Goal: Information Seeking & Learning: Learn about a topic

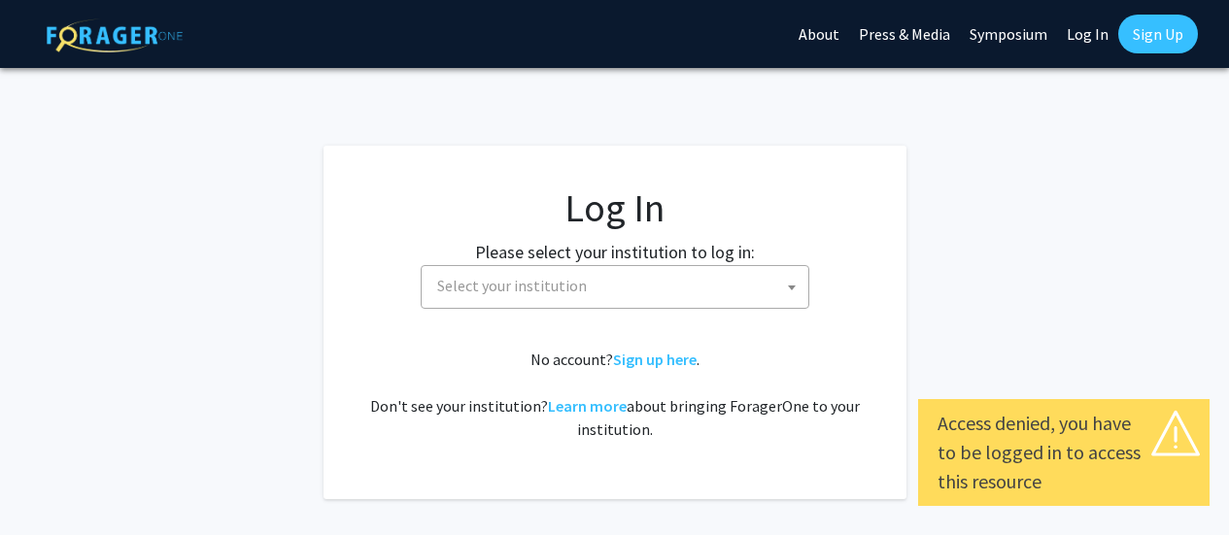
select select
click at [647, 297] on span "Select your institution" at bounding box center [618, 286] width 379 height 40
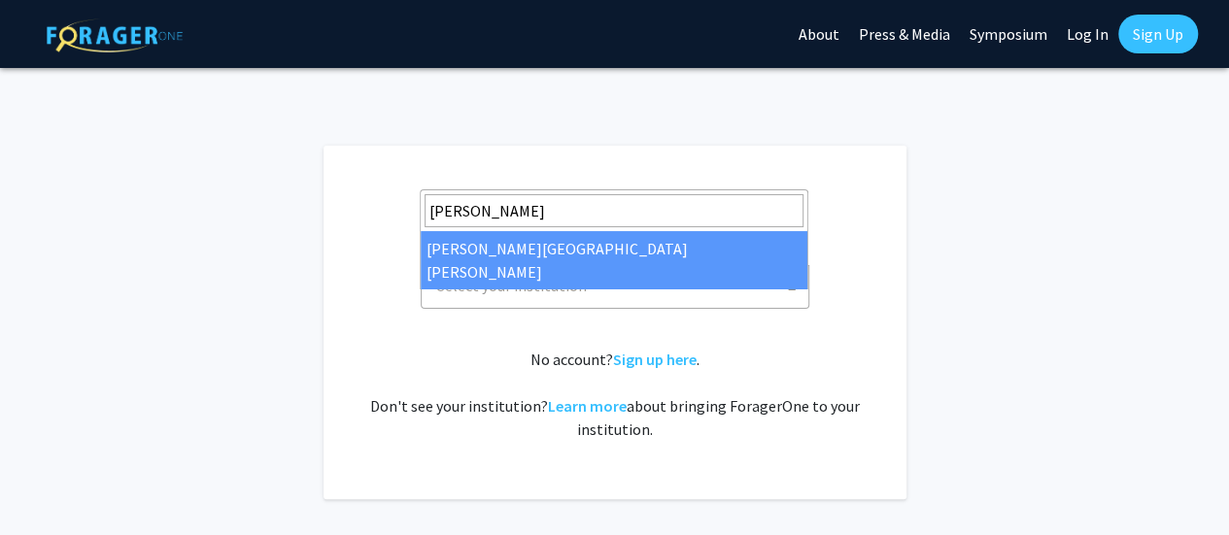
type input "john"
select select "1"
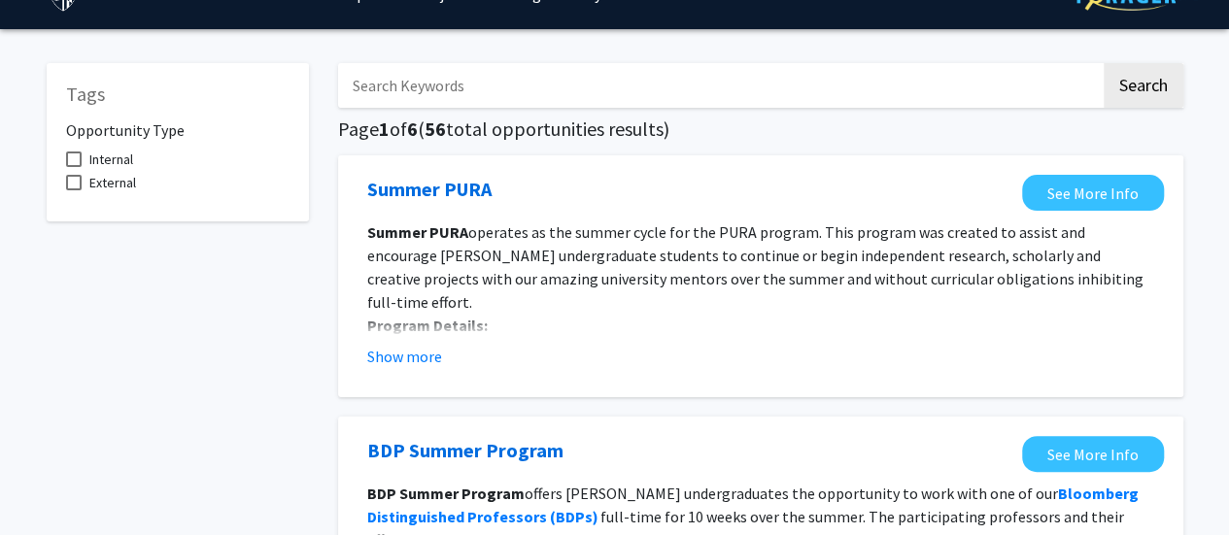
scroll to position [42, 0]
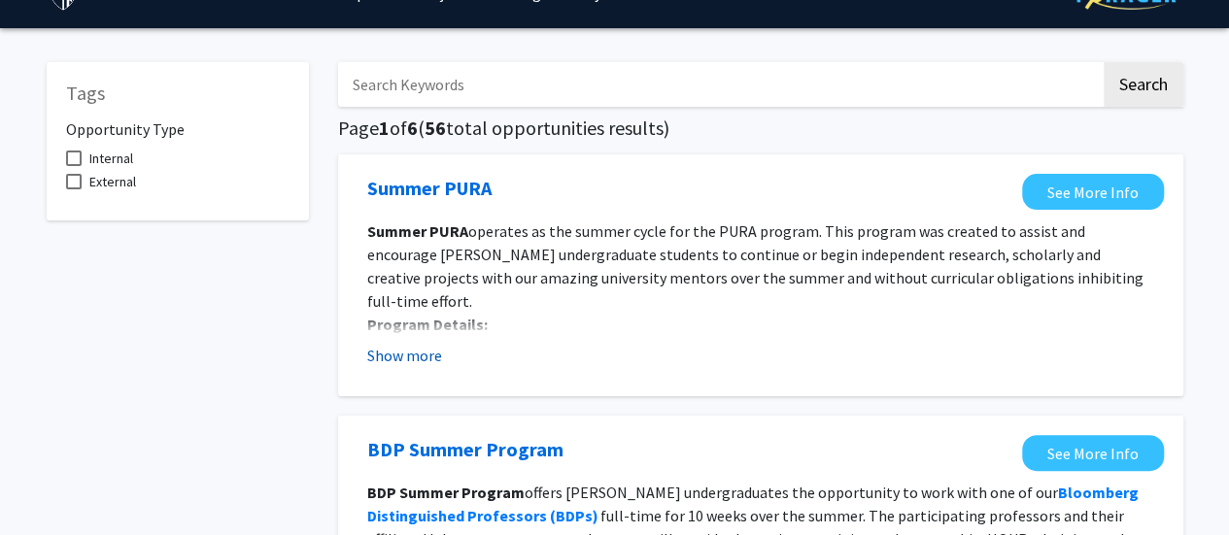
click at [423, 354] on button "Show more" at bounding box center [404, 355] width 75 height 23
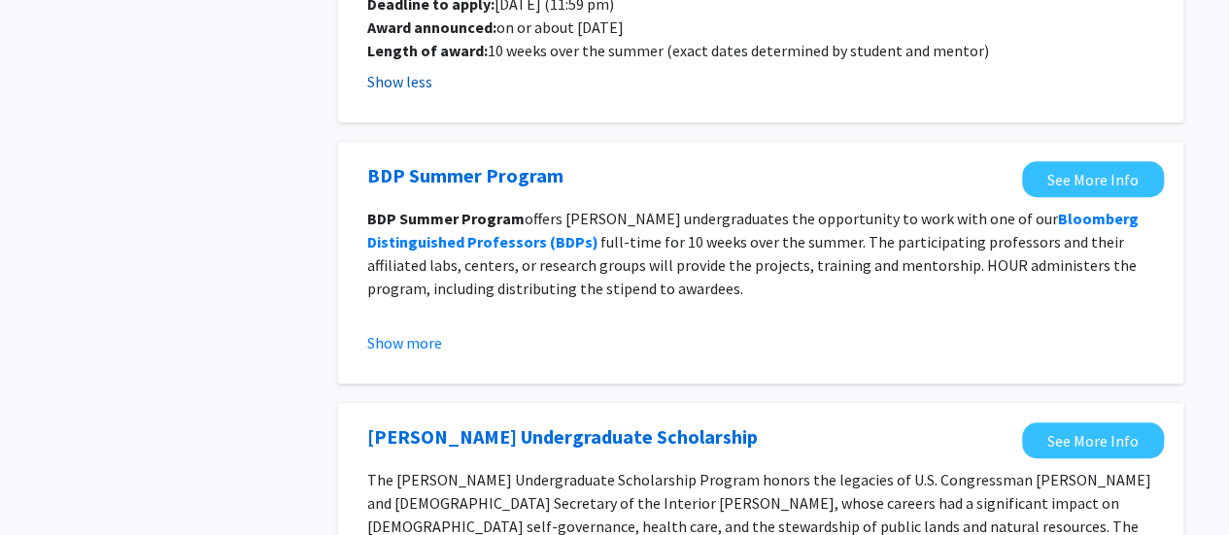
scroll to position [465, 0]
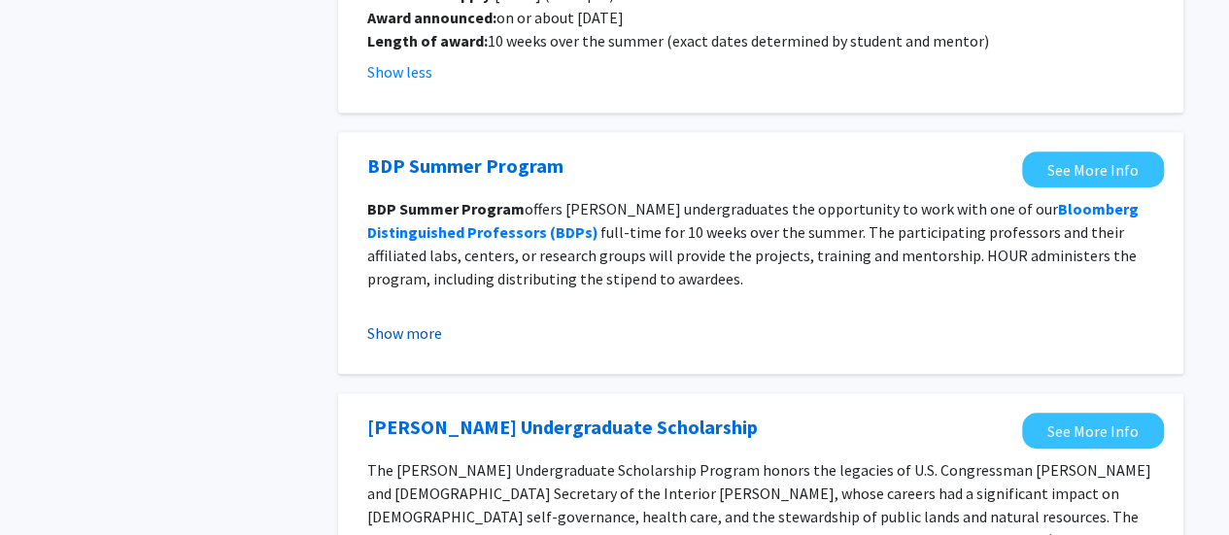
click at [397, 321] on button "Show more" at bounding box center [404, 332] width 75 height 23
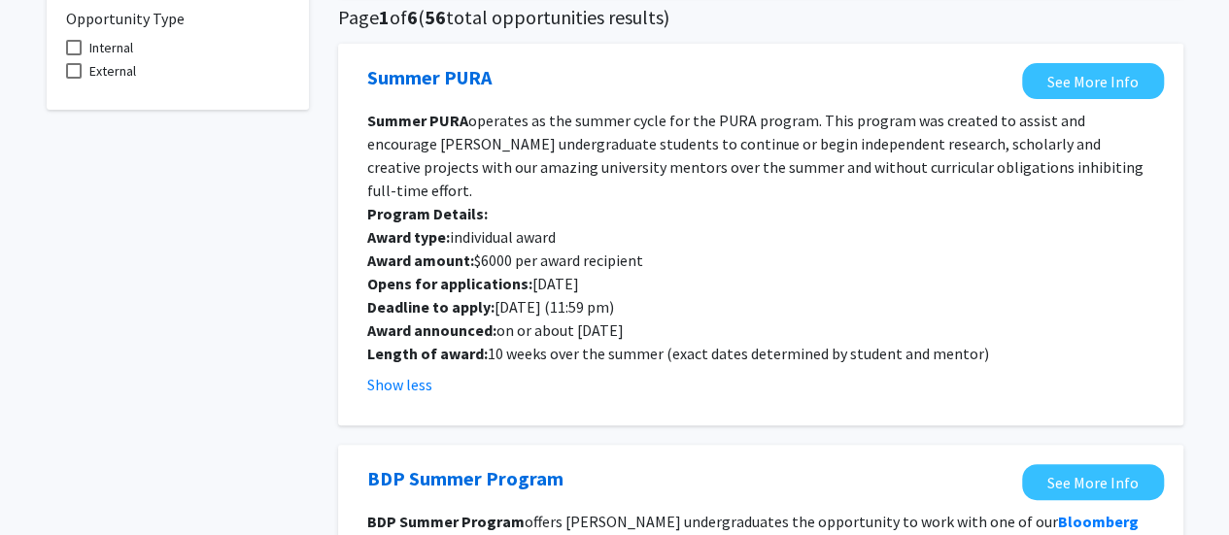
scroll to position [125, 0]
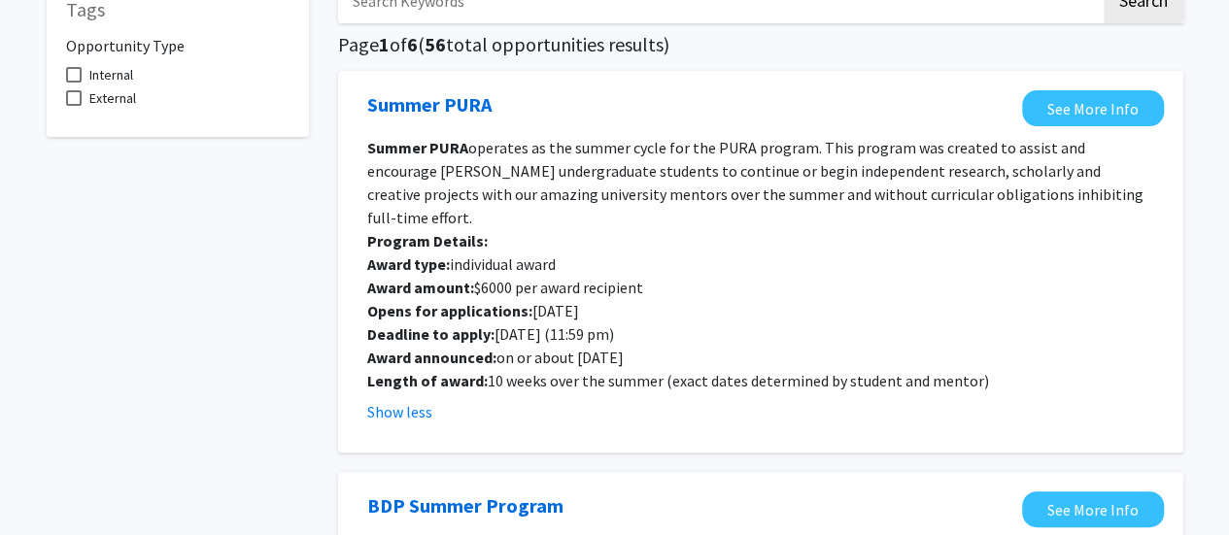
click at [598, 164] on span "operates as the summer cycle for the PURA program. This program was created to …" at bounding box center [755, 182] width 776 height 89
drag, startPoint x: 598, startPoint y: 164, endPoint x: 643, endPoint y: 160, distance: 44.8
click at [643, 160] on span "operates as the summer cycle for the PURA program. This program was created to …" at bounding box center [755, 182] width 776 height 89
click at [615, 139] on span "operates as the summer cycle for the PURA program. This program was created to …" at bounding box center [755, 182] width 776 height 89
drag, startPoint x: 615, startPoint y: 139, endPoint x: 787, endPoint y: 137, distance: 171.9
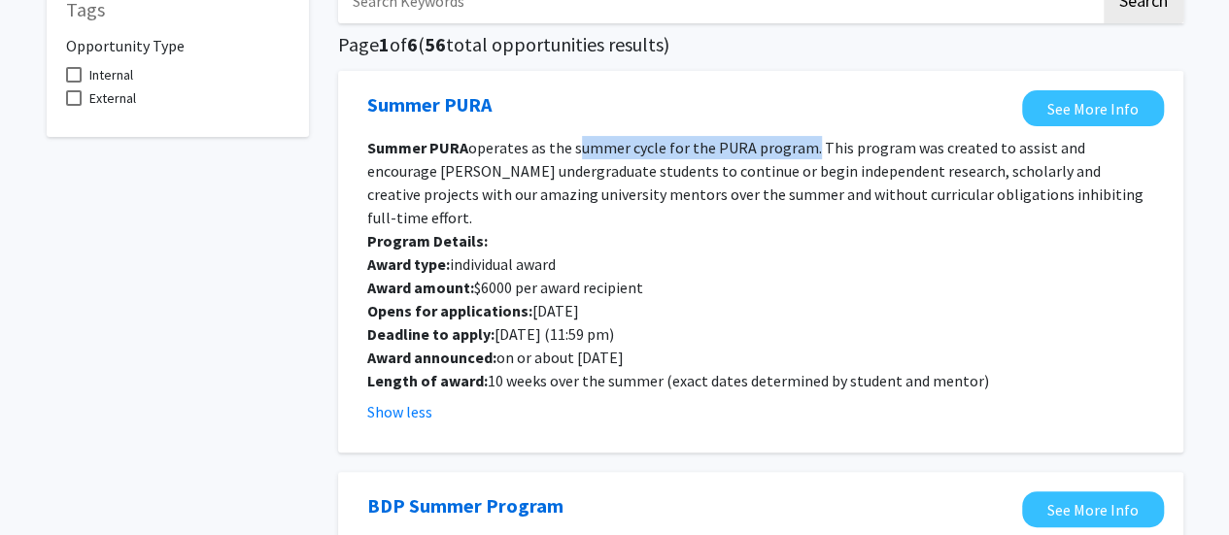
click at [787, 138] on span "operates as the summer cycle for the PURA program. This program was created to …" at bounding box center [755, 182] width 776 height 89
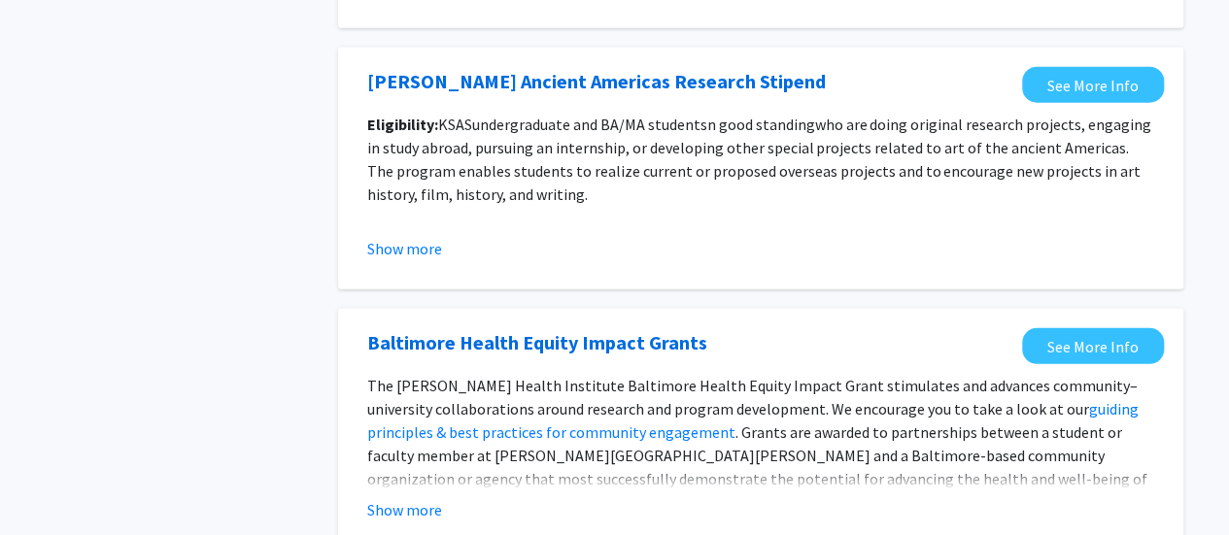
scroll to position [2752, 0]
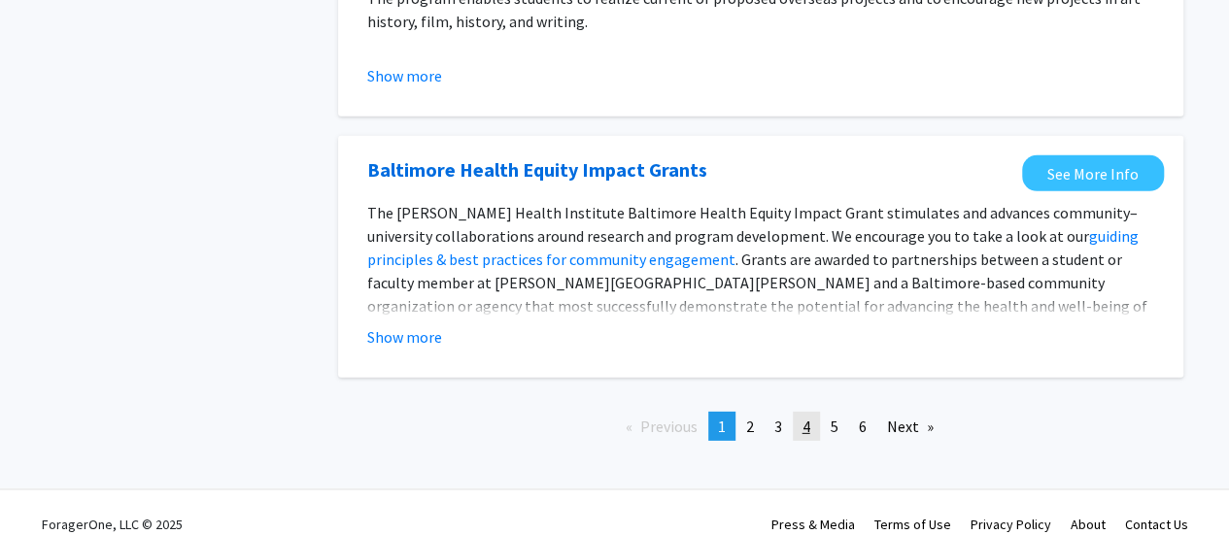
click at [813, 412] on link "page 4" at bounding box center [805, 426] width 27 height 29
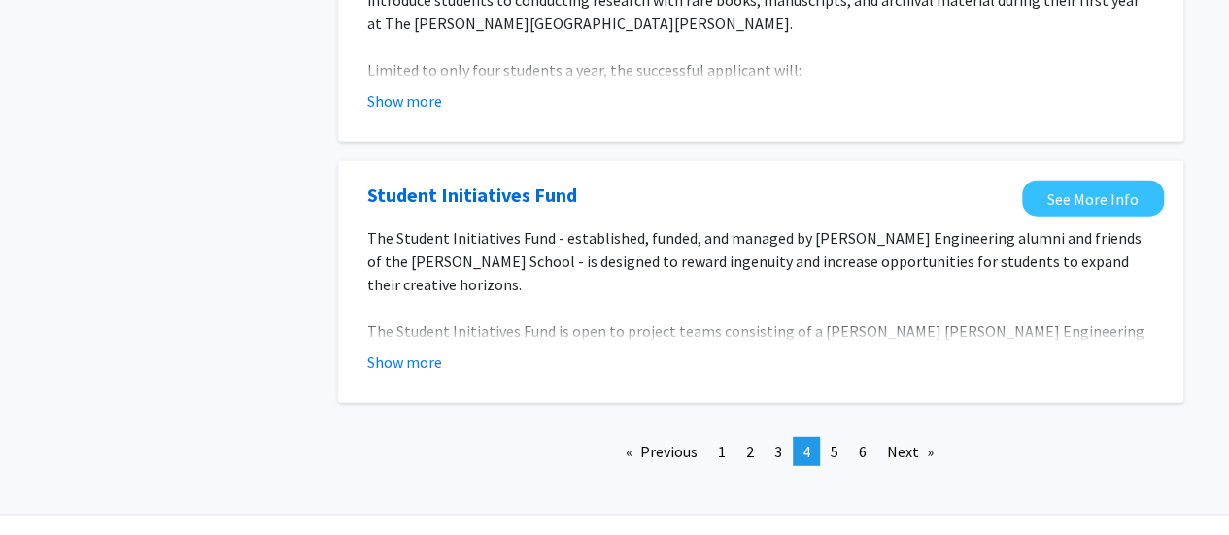
scroll to position [2403, 0]
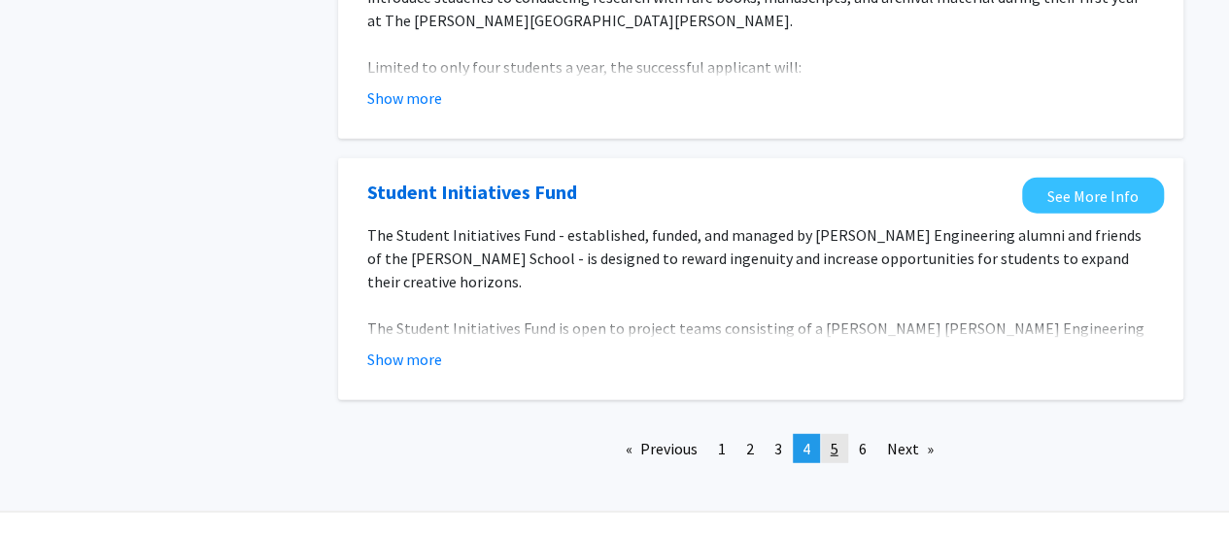
click at [833, 439] on span "5" at bounding box center [834, 448] width 8 height 19
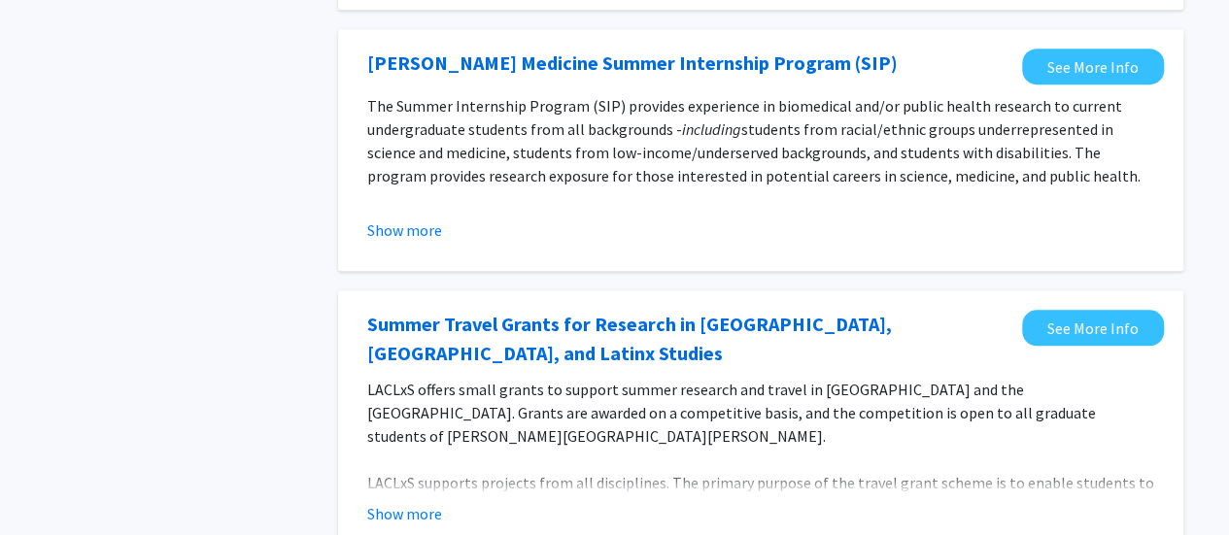
scroll to position [689, 0]
